Goal: Information Seeking & Learning: Learn about a topic

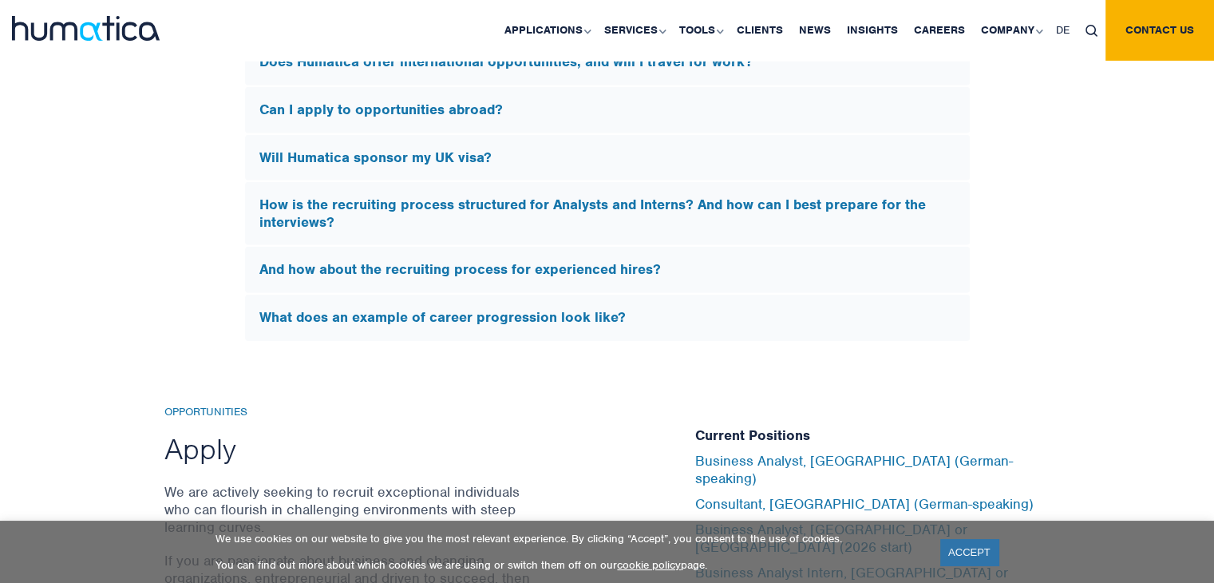
scroll to position [4987, 0]
click at [939, 30] on link "Careers" at bounding box center [939, 30] width 67 height 61
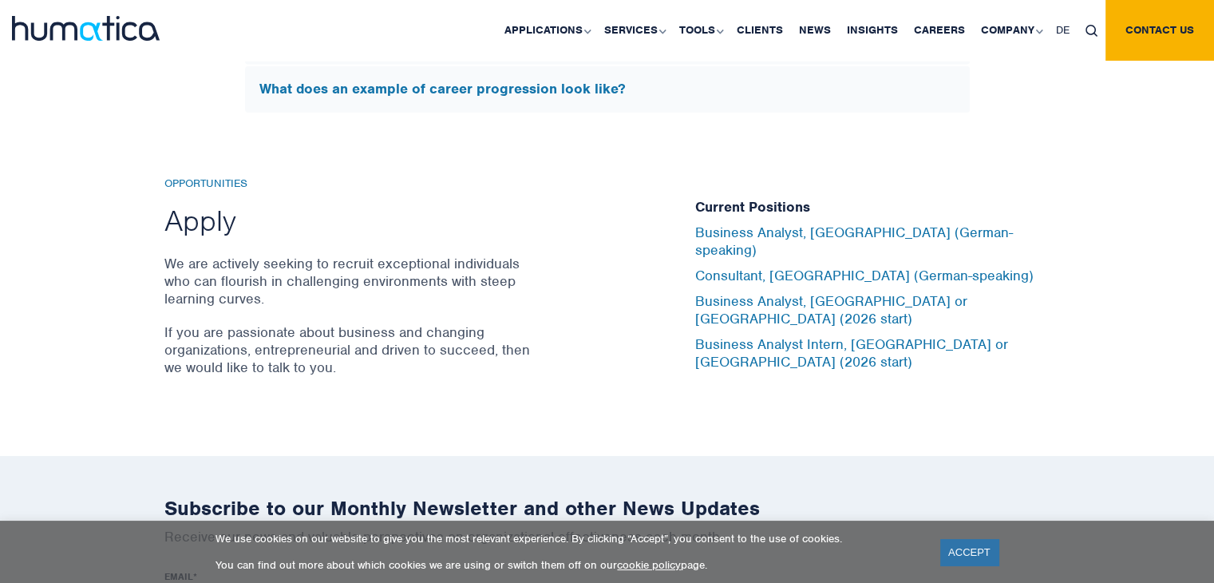
scroll to position [5216, 0]
click at [655, 243] on div "Opportunities Apply We are actively seeking to recruit exceptional individuals …" at bounding box center [417, 283] width 507 height 215
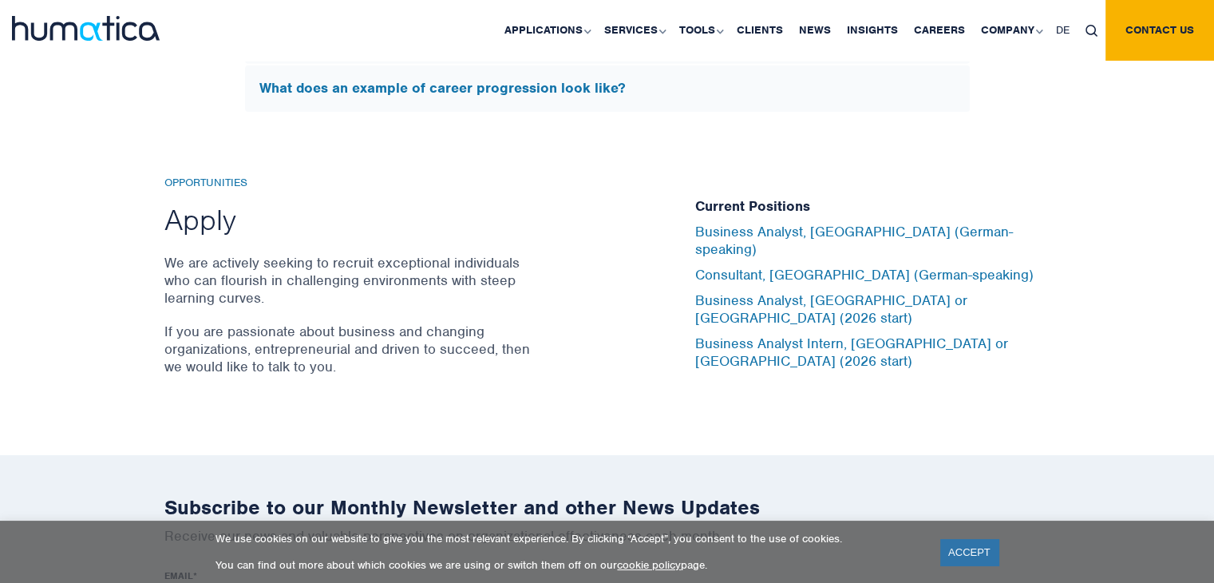
click at [655, 243] on div "Opportunities Apply We are actively seeking to recruit exceptional individuals …" at bounding box center [417, 283] width 507 height 215
click at [760, 304] on link "Business Analyst, [GEOGRAPHIC_DATA] or [GEOGRAPHIC_DATA] (2026 start)" at bounding box center [831, 308] width 272 height 35
click at [737, 296] on link "Business Analyst, [GEOGRAPHIC_DATA] or [GEOGRAPHIC_DATA] (2026 start)" at bounding box center [831, 308] width 272 height 35
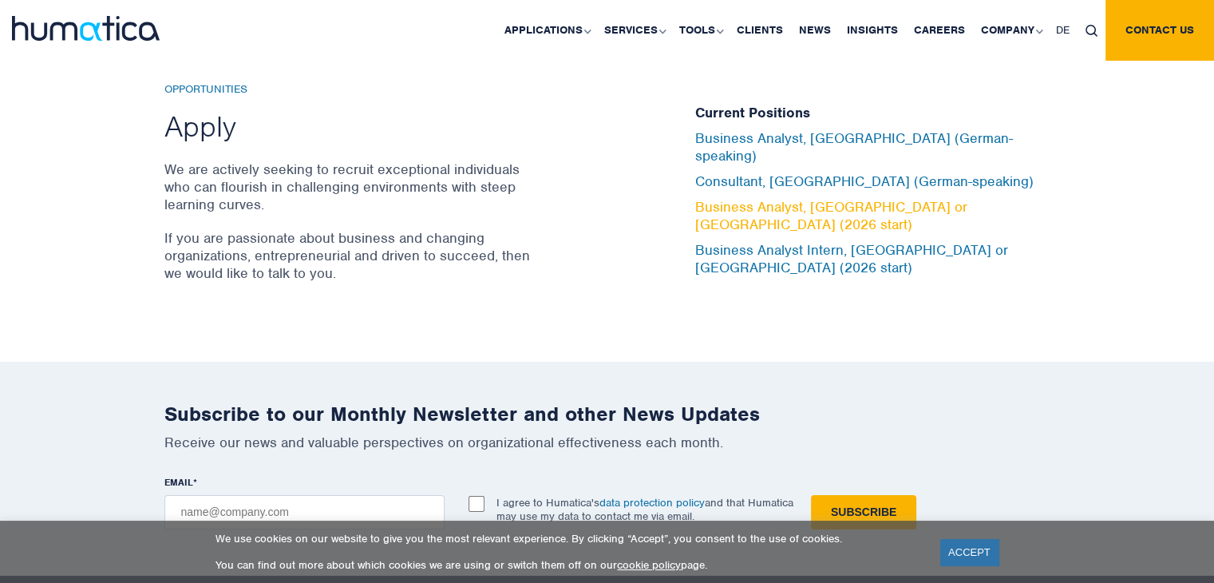
scroll to position [5295, 0]
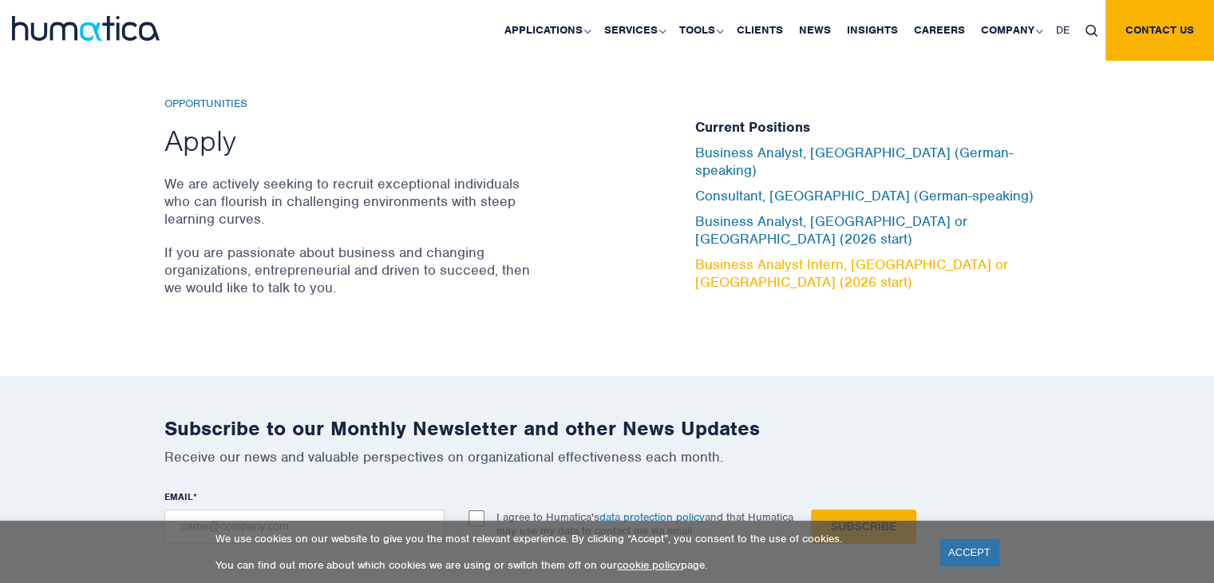
click at [810, 255] on link "Business Analyst Intern, [GEOGRAPHIC_DATA] or [GEOGRAPHIC_DATA] (2026 start)" at bounding box center [851, 272] width 313 height 35
